Goal: Navigation & Orientation: Find specific page/section

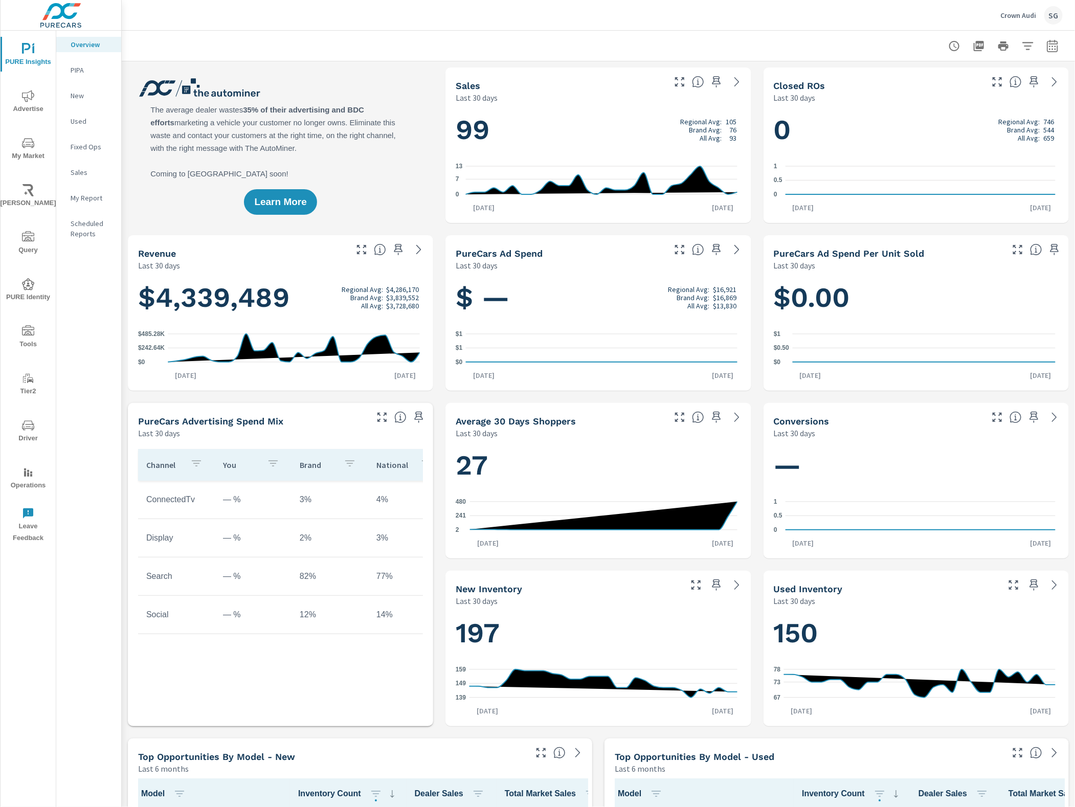
scroll to position [1, 0]
click at [31, 338] on span "Tools" at bounding box center [28, 337] width 49 height 25
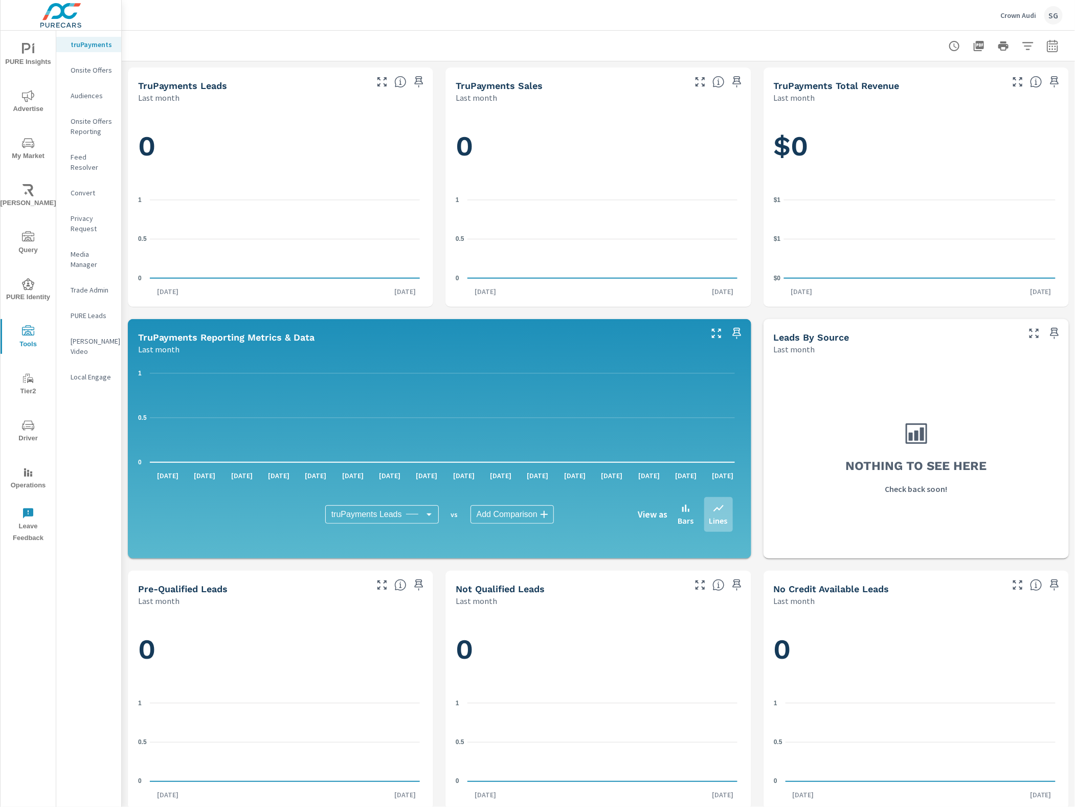
drag, startPoint x: 91, startPoint y: 149, endPoint x: 98, endPoint y: 158, distance: 10.9
click at [91, 150] on div "Feed Resolver" at bounding box center [88, 162] width 65 height 26
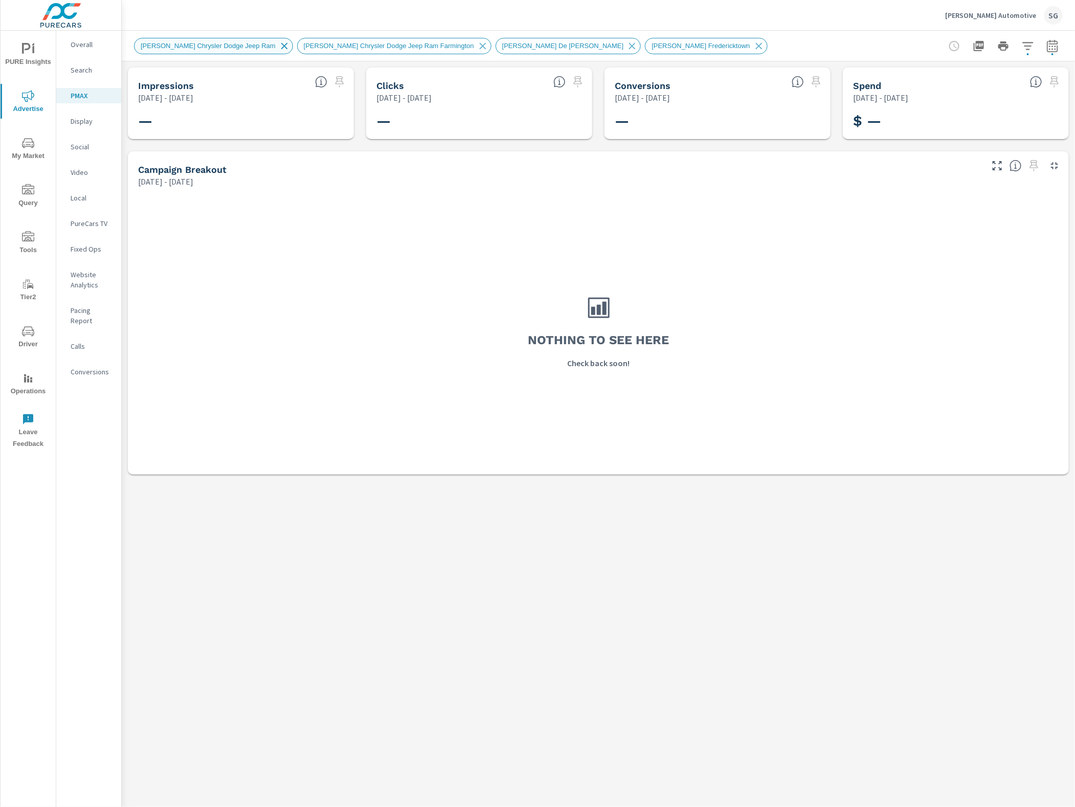
click at [279, 49] on icon at bounding box center [284, 45] width 11 height 11
click at [153, 49] on span "Reset Filters" at bounding box center [160, 46] width 50 height 8
click at [181, 47] on icon at bounding box center [186, 45] width 11 height 11
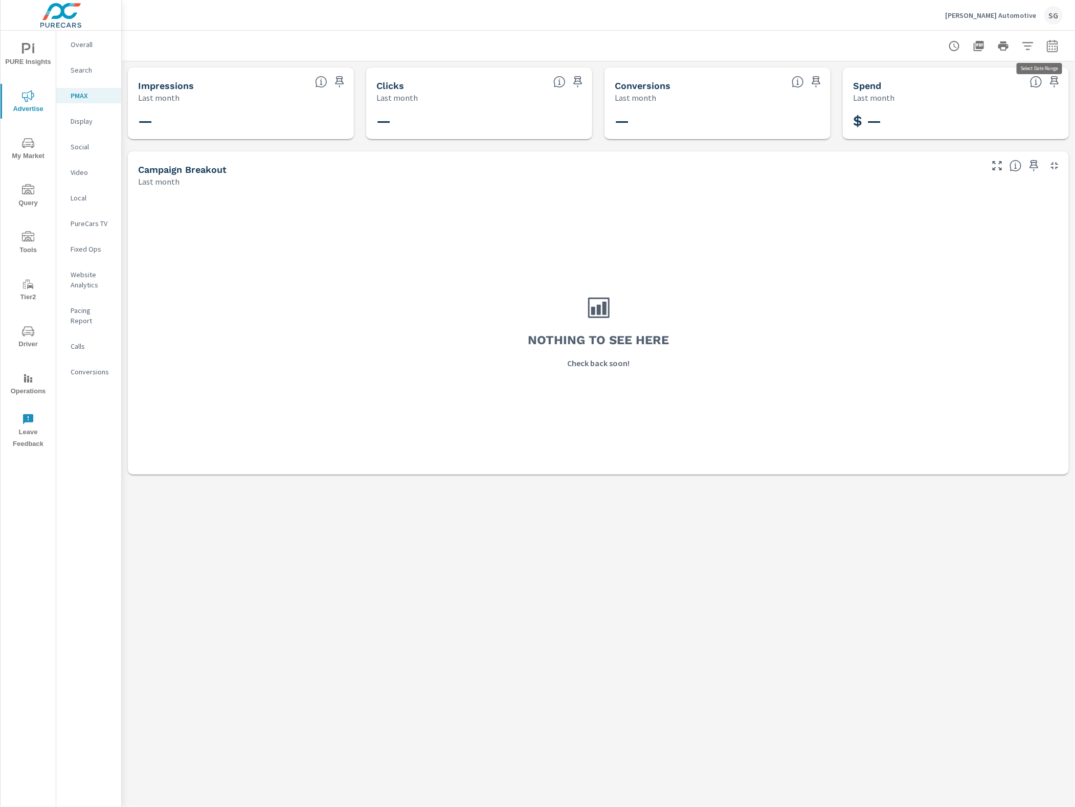
click at [1054, 43] on icon "button" at bounding box center [1053, 46] width 12 height 12
select select "Last month"
click at [83, 49] on p "Overall" at bounding box center [92, 44] width 42 height 10
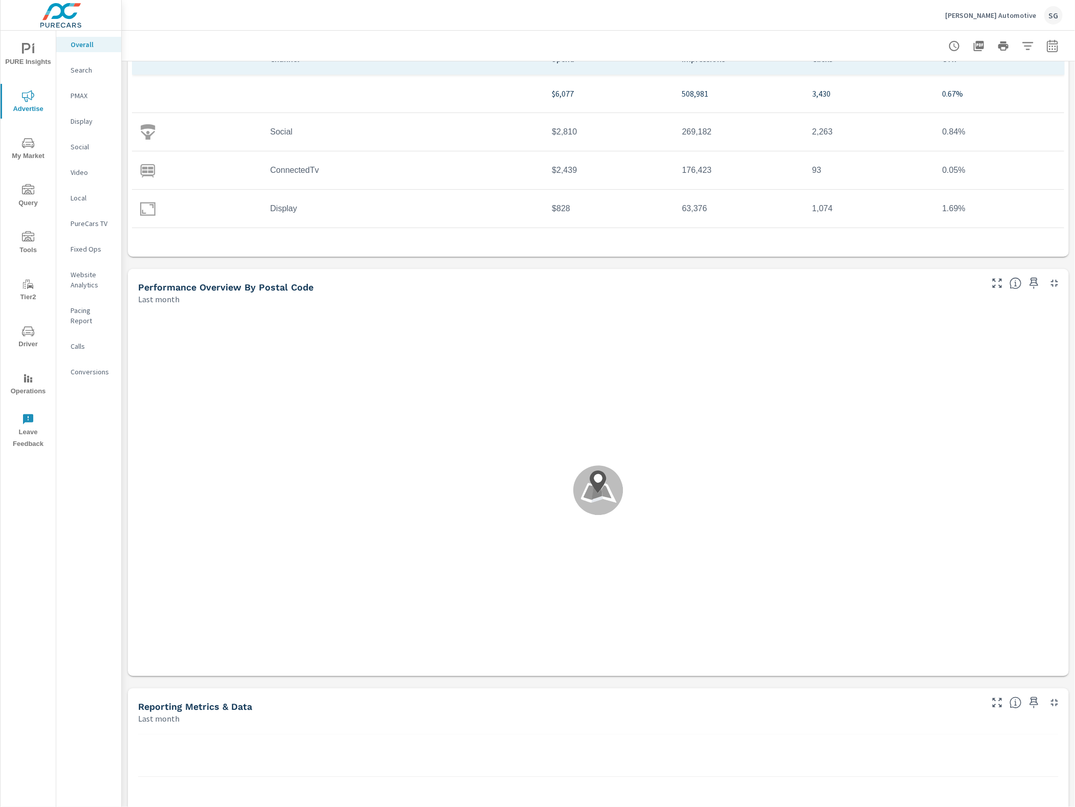
scroll to position [192, 0]
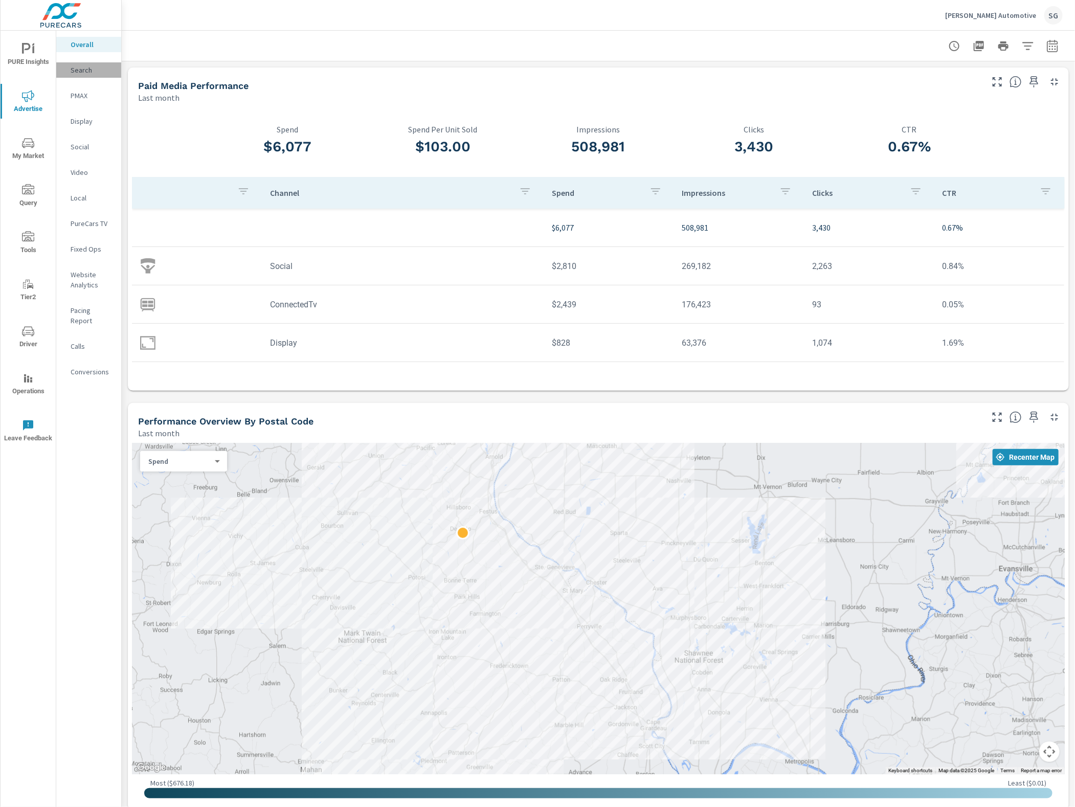
click at [83, 72] on p "Search" at bounding box center [92, 70] width 42 height 10
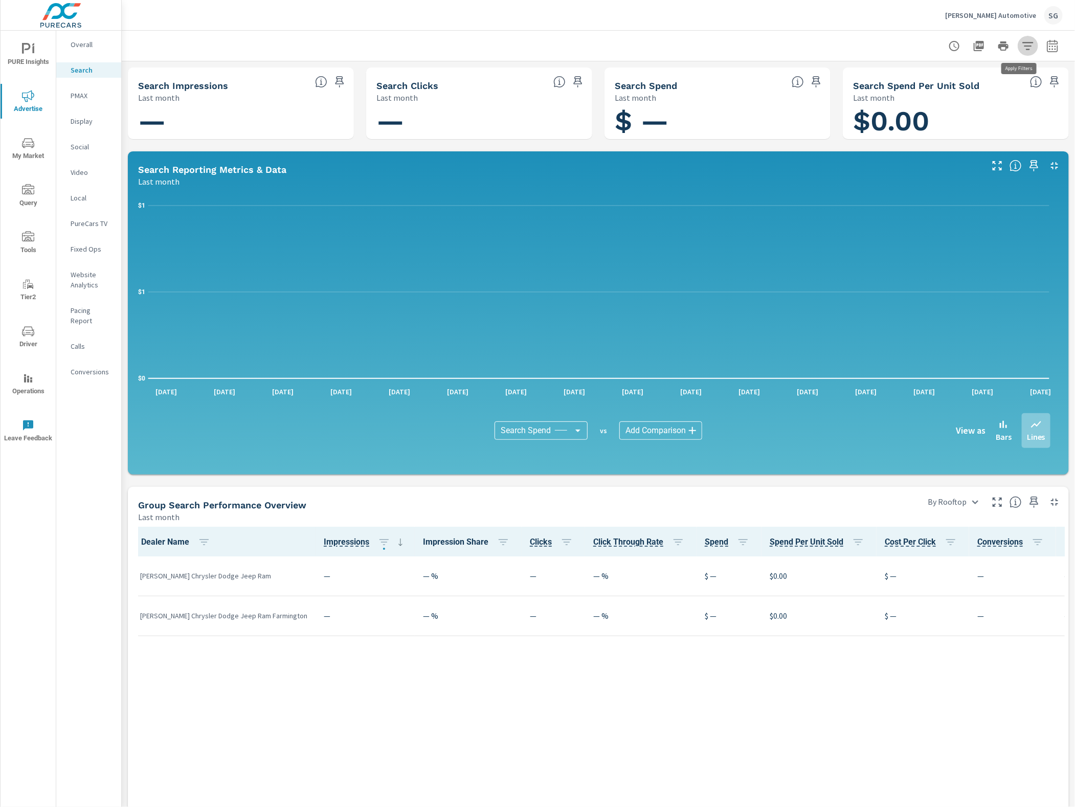
click at [1018, 46] on button "button" at bounding box center [1028, 46] width 20 height 20
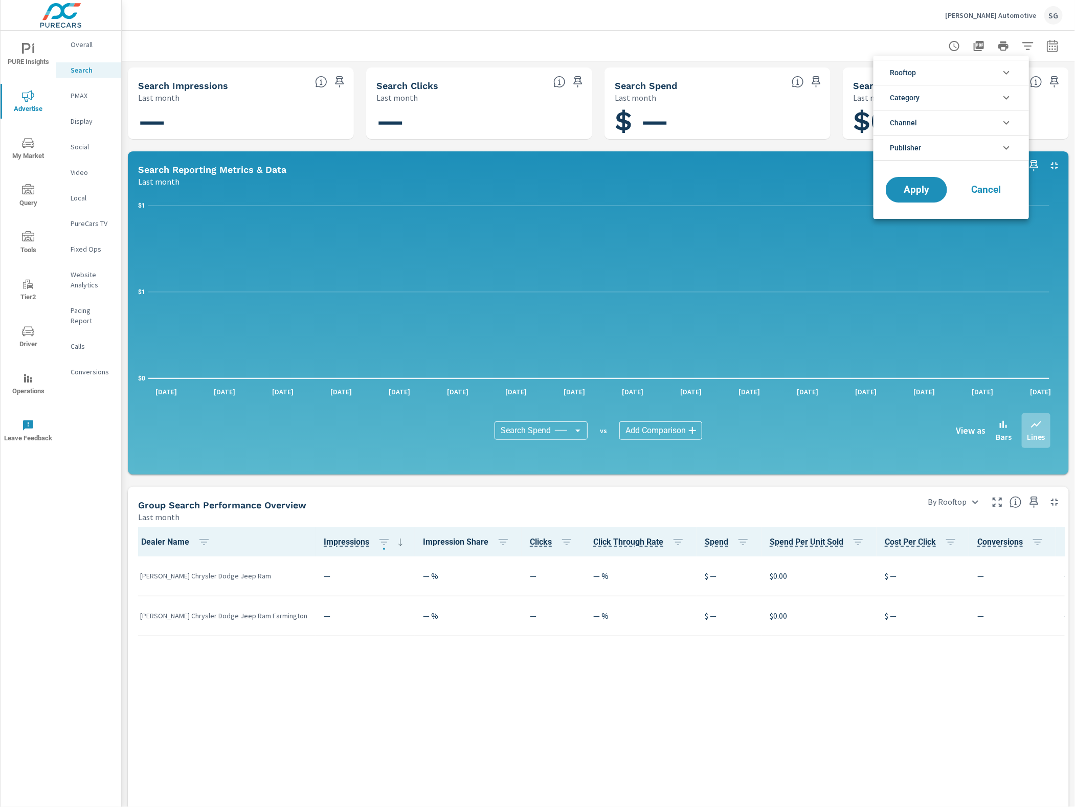
click at [1006, 77] on icon "filter options" at bounding box center [1007, 73] width 12 height 12
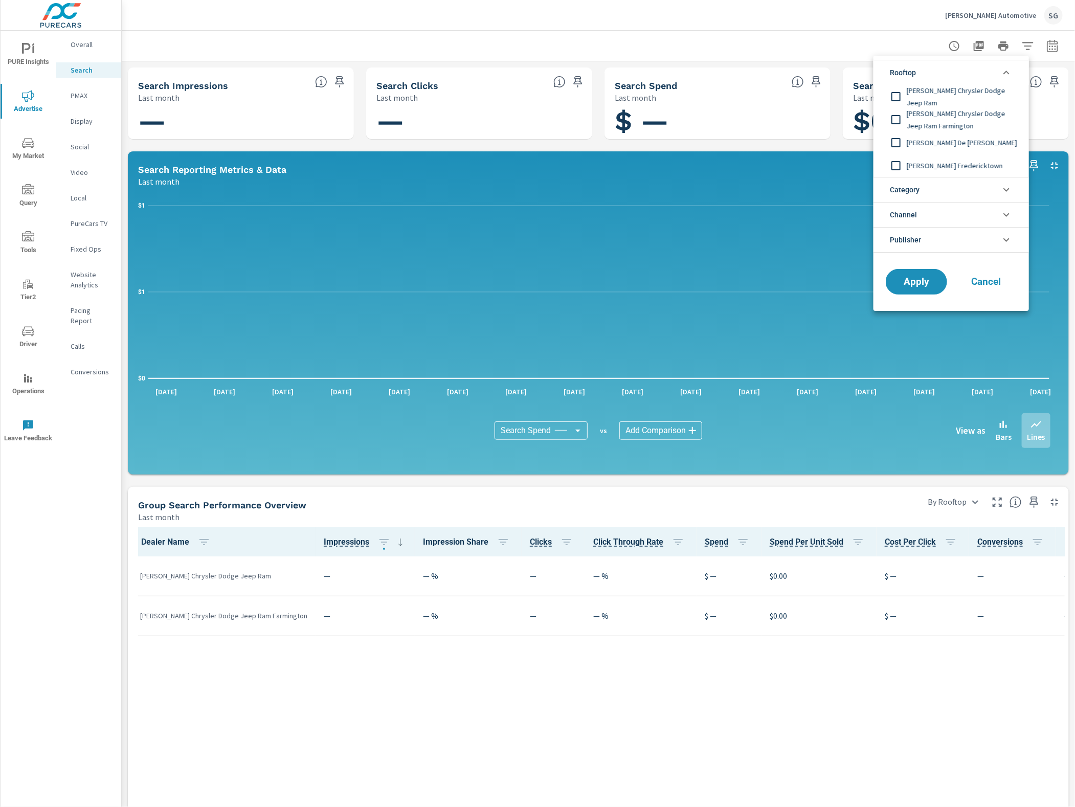
click at [1004, 77] on icon "filter options" at bounding box center [1007, 73] width 12 height 12
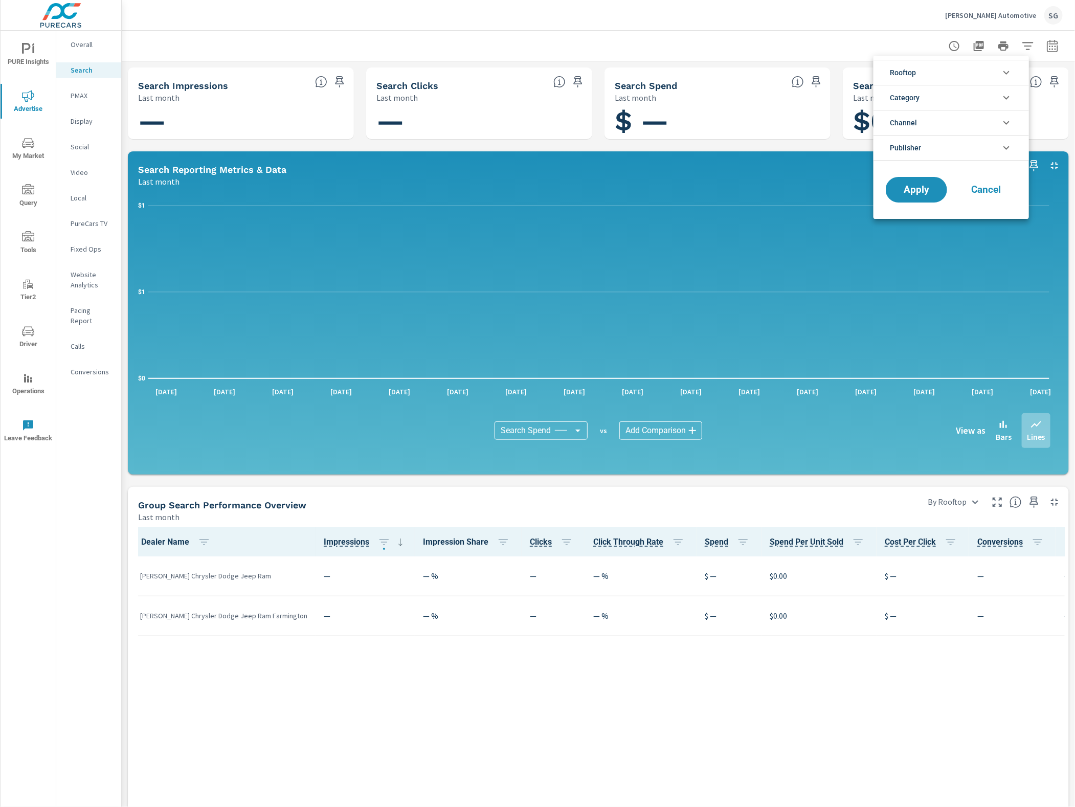
click at [1003, 72] on icon "filter options" at bounding box center [1007, 73] width 12 height 12
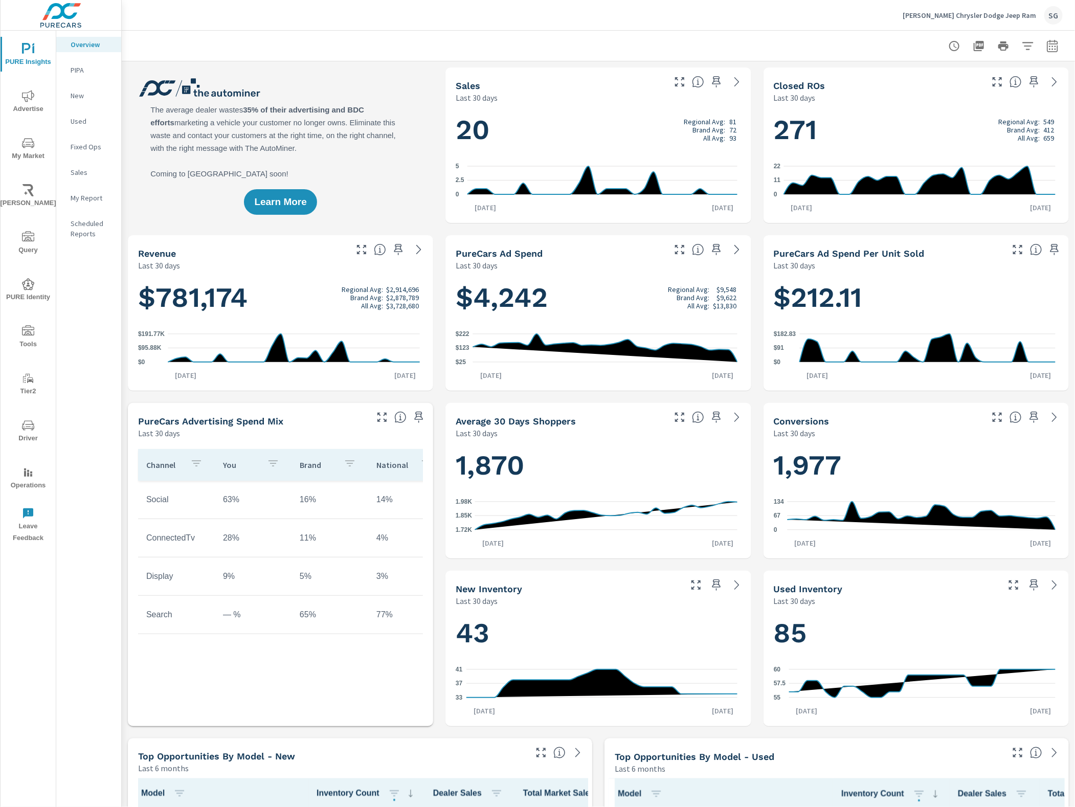
scroll to position [1, 0]
click at [35, 103] on span "Advertise" at bounding box center [28, 102] width 49 height 25
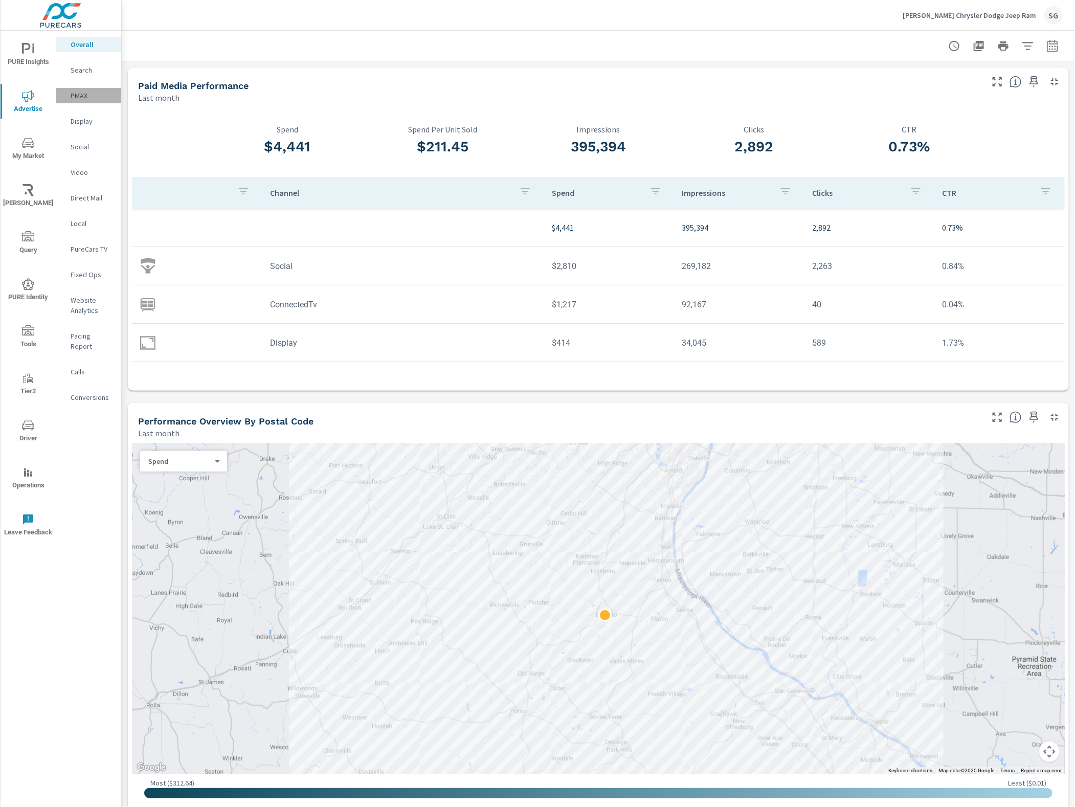
click at [73, 95] on p "PMAX" at bounding box center [92, 96] width 42 height 10
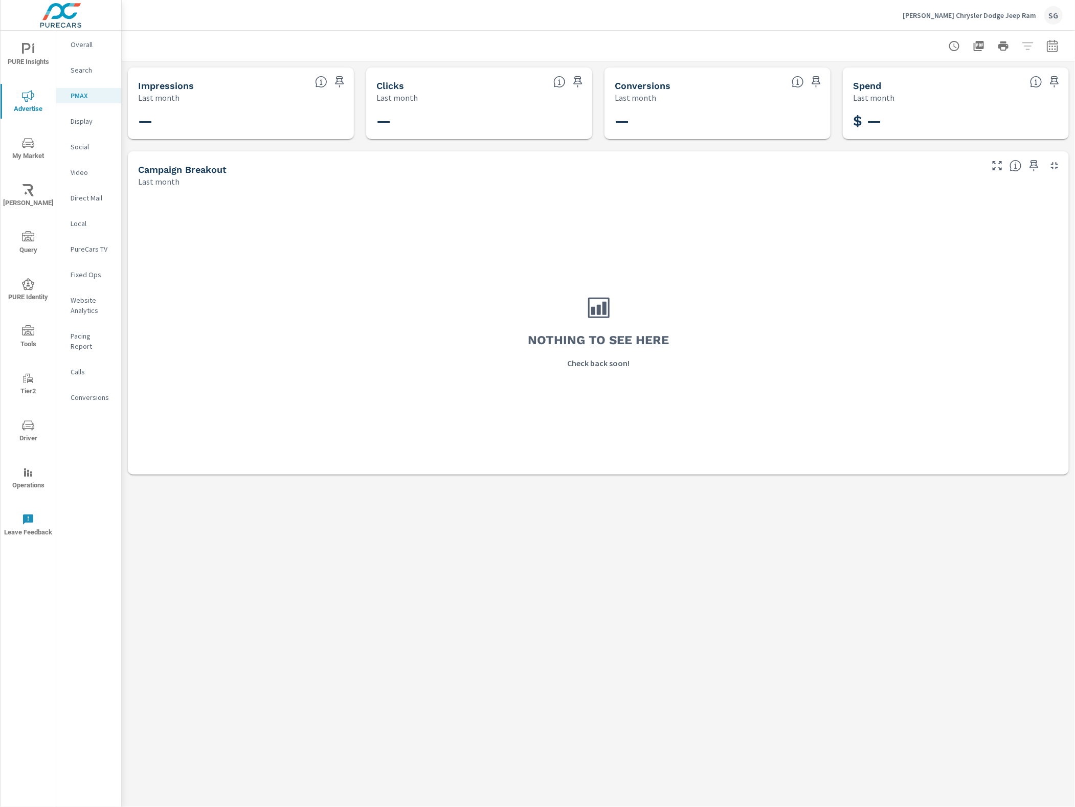
click at [1048, 52] on button "button" at bounding box center [1053, 46] width 20 height 20
click at [987, 87] on select "Custom Yesterday Last week Last 7 days Last 14 days Last 30 days Last 45 days L…" at bounding box center [971, 88] width 102 height 20
click at [920, 78] on select "Custom Yesterday Last week Last 7 days Last 14 days Last 30 days Last 45 days L…" at bounding box center [971, 88] width 102 height 20
select select "Last 30 days"
drag, startPoint x: 949, startPoint y: 139, endPoint x: 932, endPoint y: 119, distance: 26.1
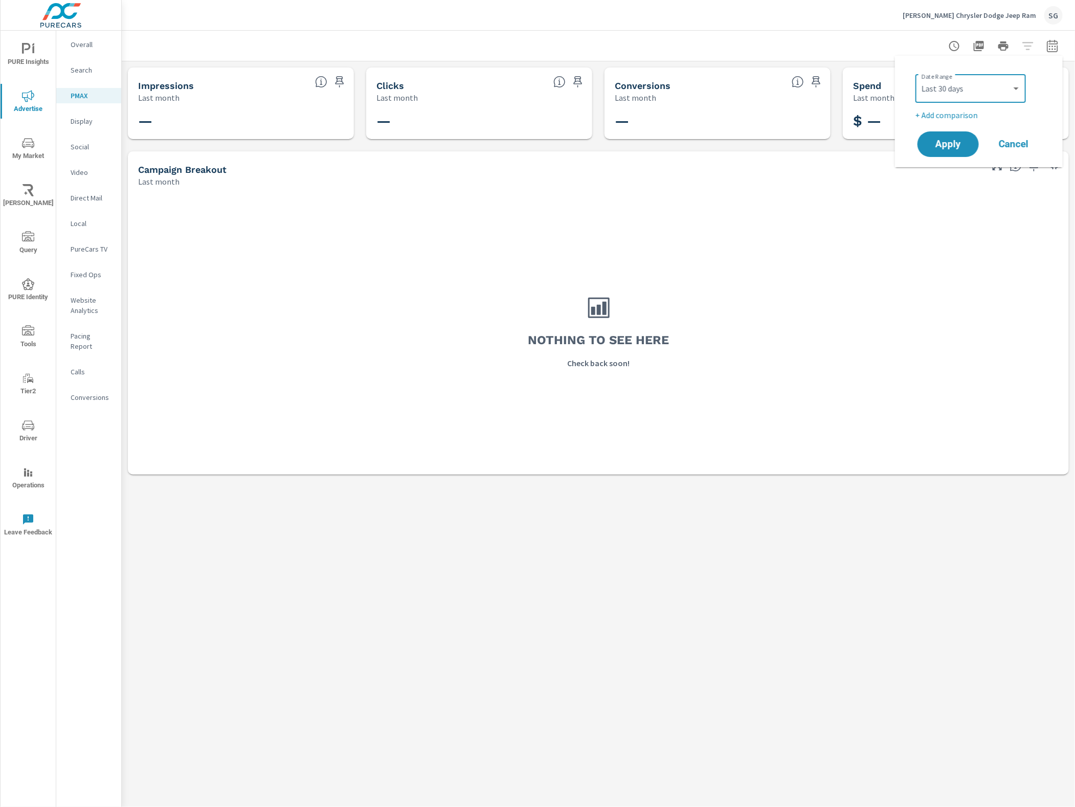
click at [937, 124] on div "Date Range Custom Yesterday Last week Last 7 days Last 14 days Last 30 days Las…" at bounding box center [979, 111] width 143 height 95
click at [956, 144] on span "Apply" at bounding box center [948, 145] width 42 height 10
click at [27, 425] on icon "nav menu" at bounding box center [28, 426] width 12 height 10
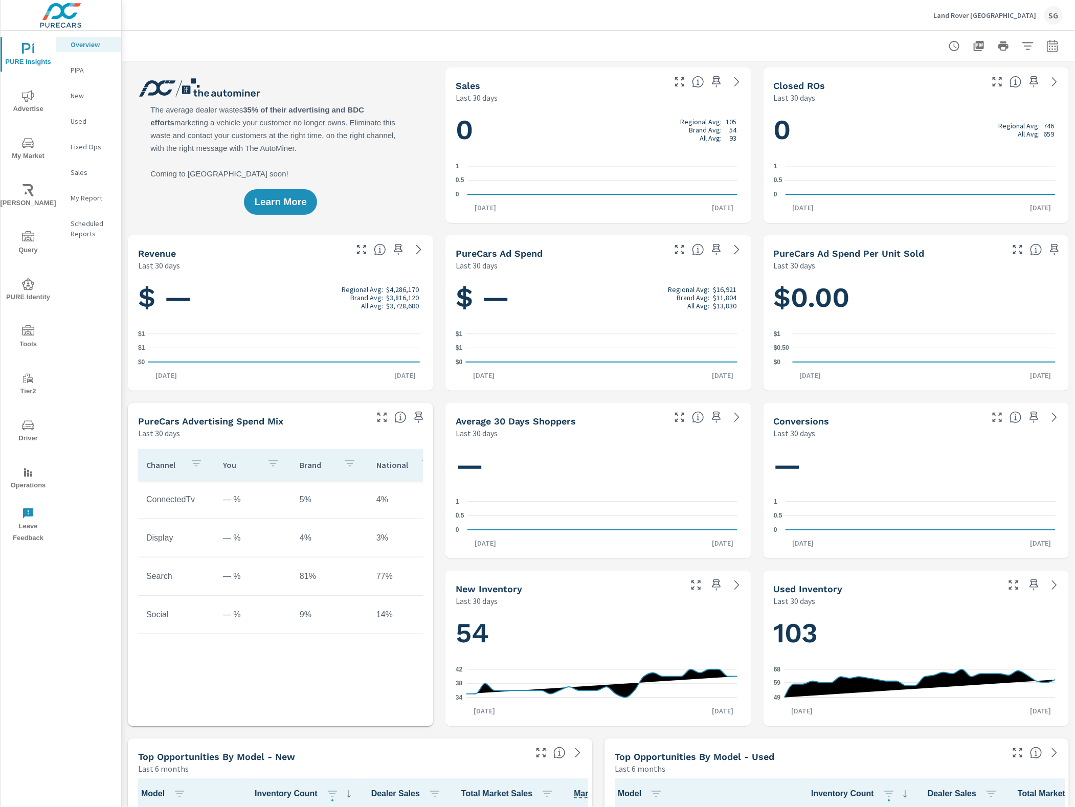
scroll to position [1, 0]
click at [27, 337] on icon "nav menu" at bounding box center [28, 331] width 12 height 12
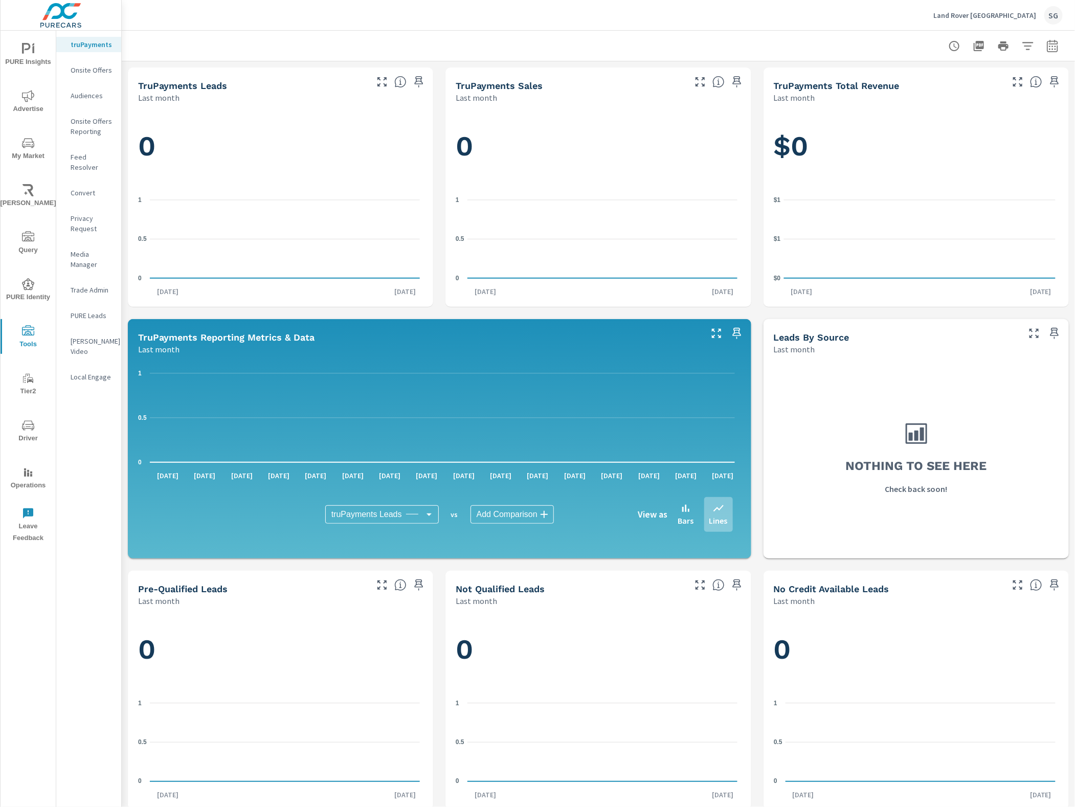
click at [95, 159] on p "Feed Resolver" at bounding box center [92, 162] width 42 height 20
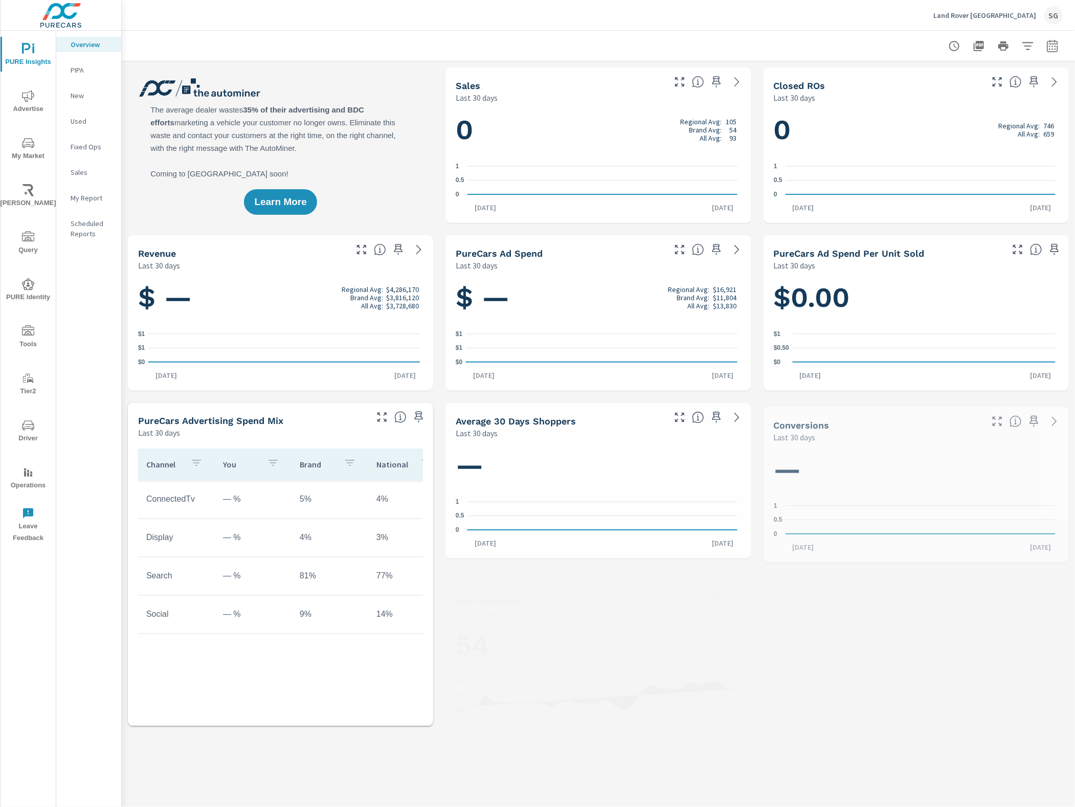
scroll to position [1, 0]
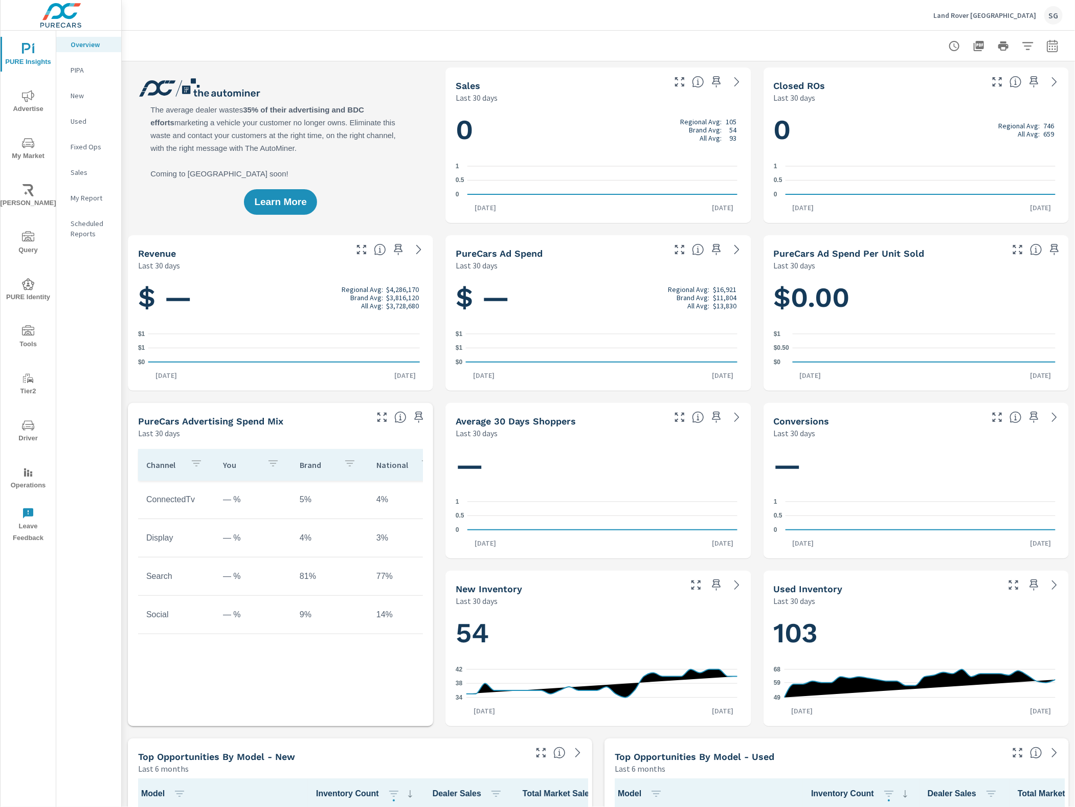
click at [27, 335] on icon "nav menu" at bounding box center [28, 330] width 12 height 10
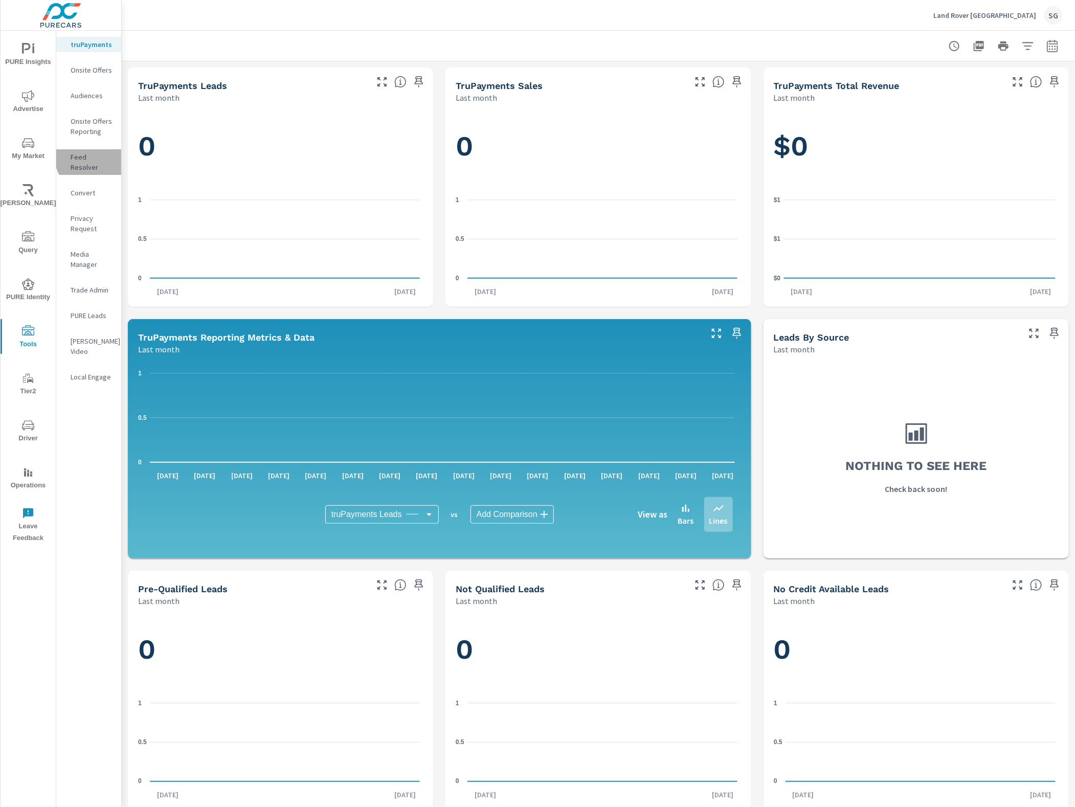
click at [93, 157] on p "Feed Resolver" at bounding box center [92, 162] width 42 height 20
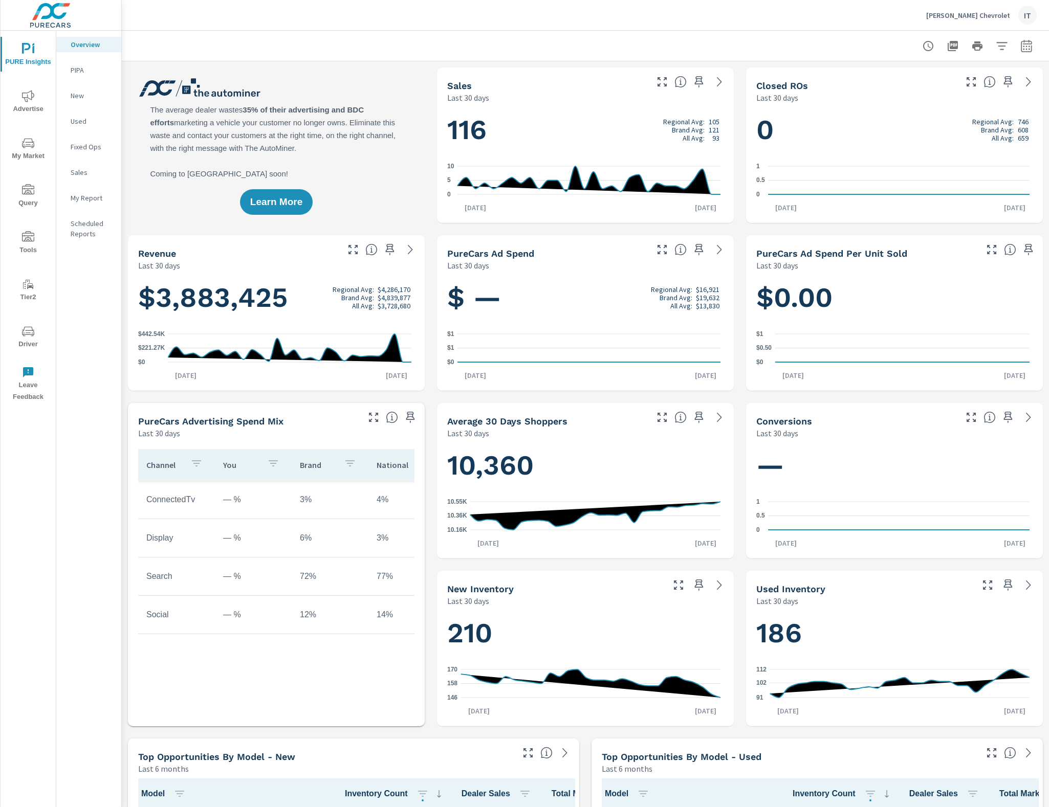
scroll to position [1, 0]
click at [1022, 16] on div "IT" at bounding box center [1027, 15] width 18 height 18
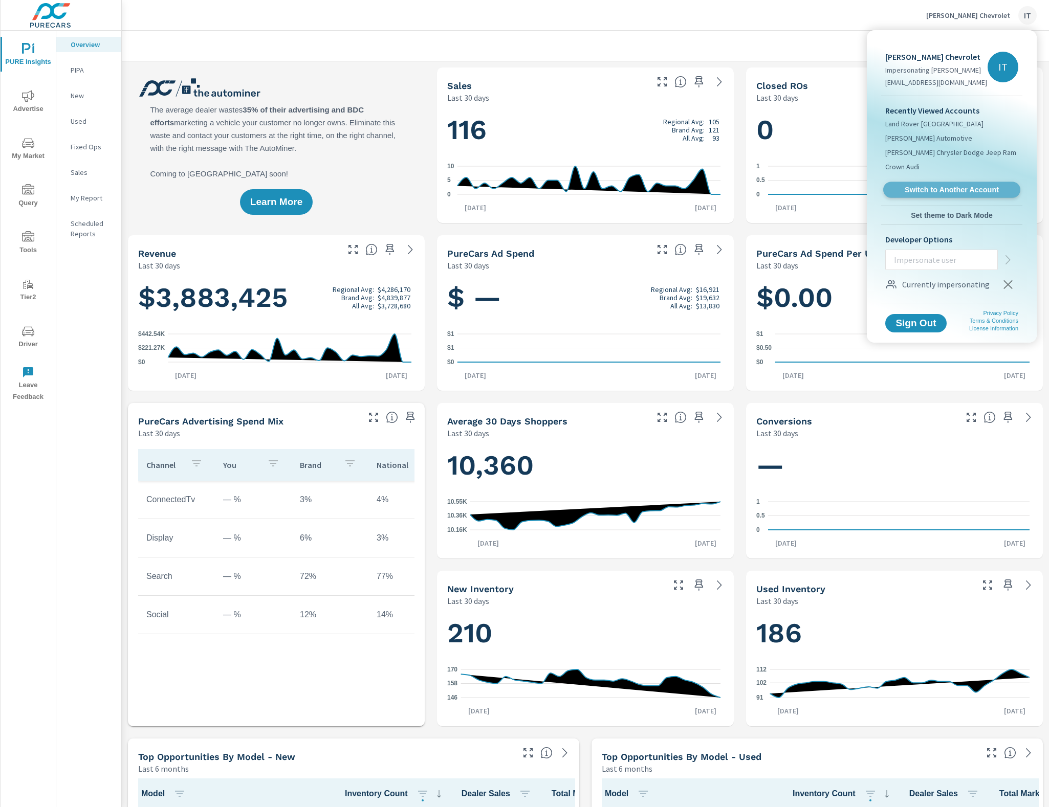
click at [944, 190] on span "Switch to Another Account" at bounding box center [951, 190] width 125 height 10
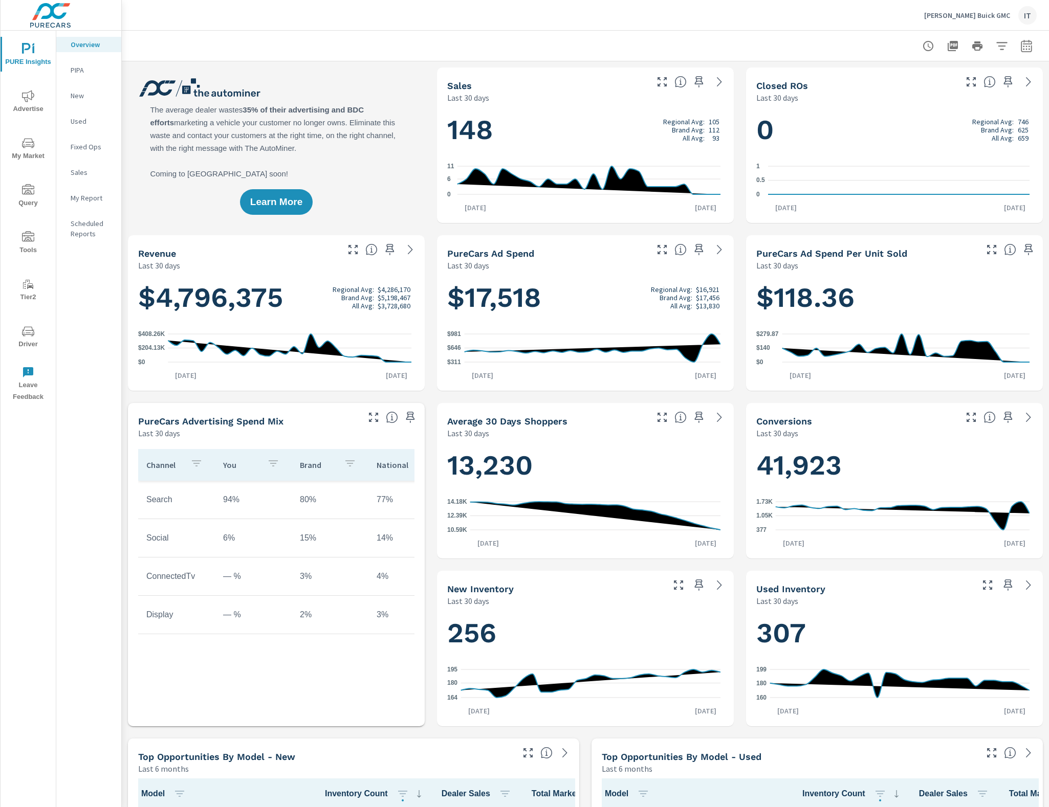
scroll to position [1, 0]
click at [31, 338] on span "Driver" at bounding box center [28, 337] width 49 height 25
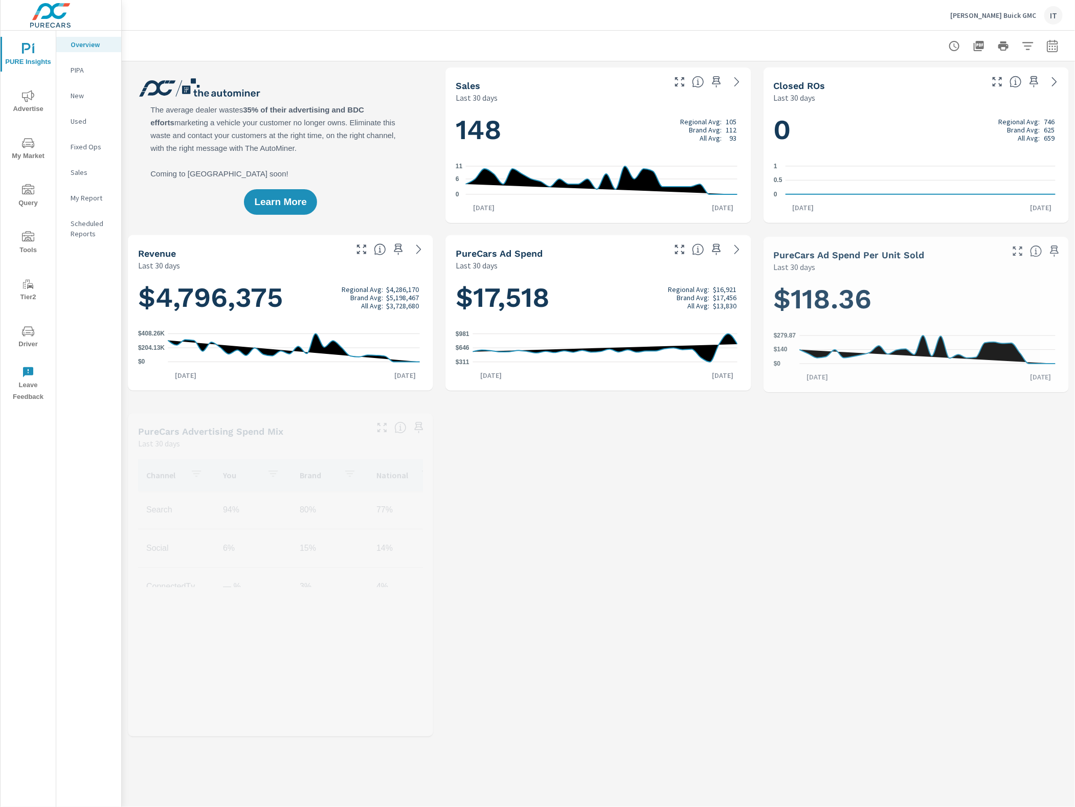
scroll to position [1, 0]
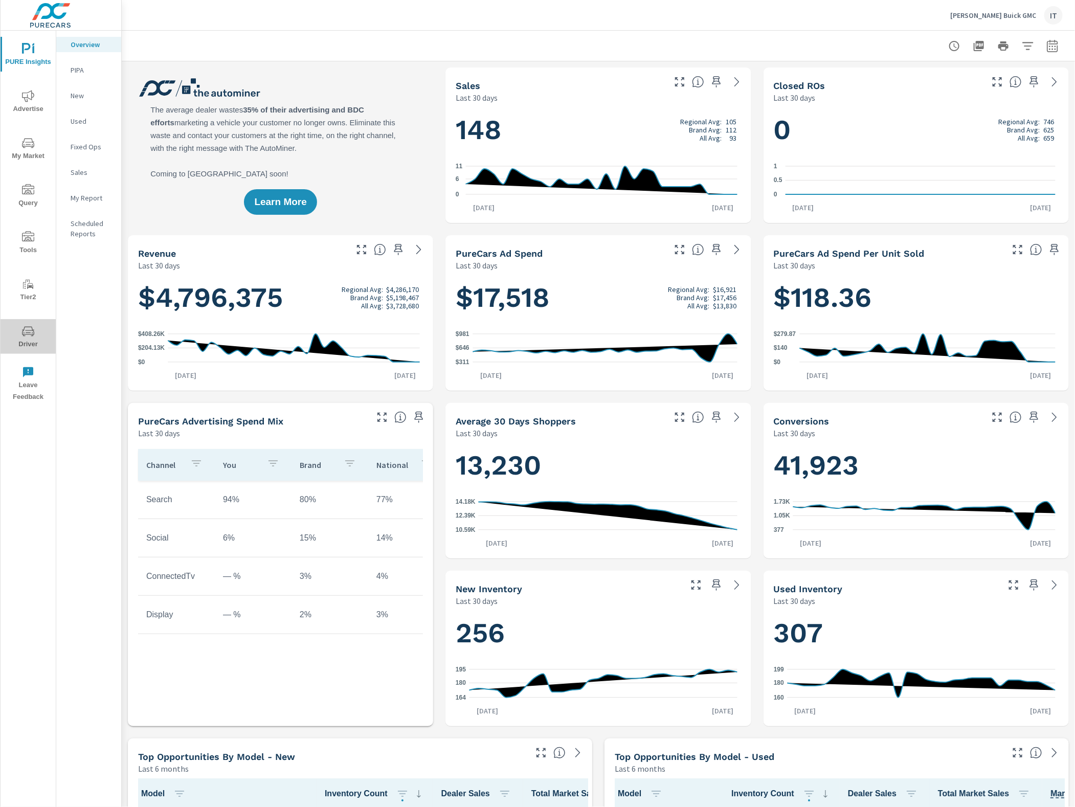
drag, startPoint x: 25, startPoint y: 342, endPoint x: 4, endPoint y: 328, distance: 24.7
click at [25, 343] on span "Driver" at bounding box center [28, 337] width 49 height 25
